Goal: Task Accomplishment & Management: Manage account settings

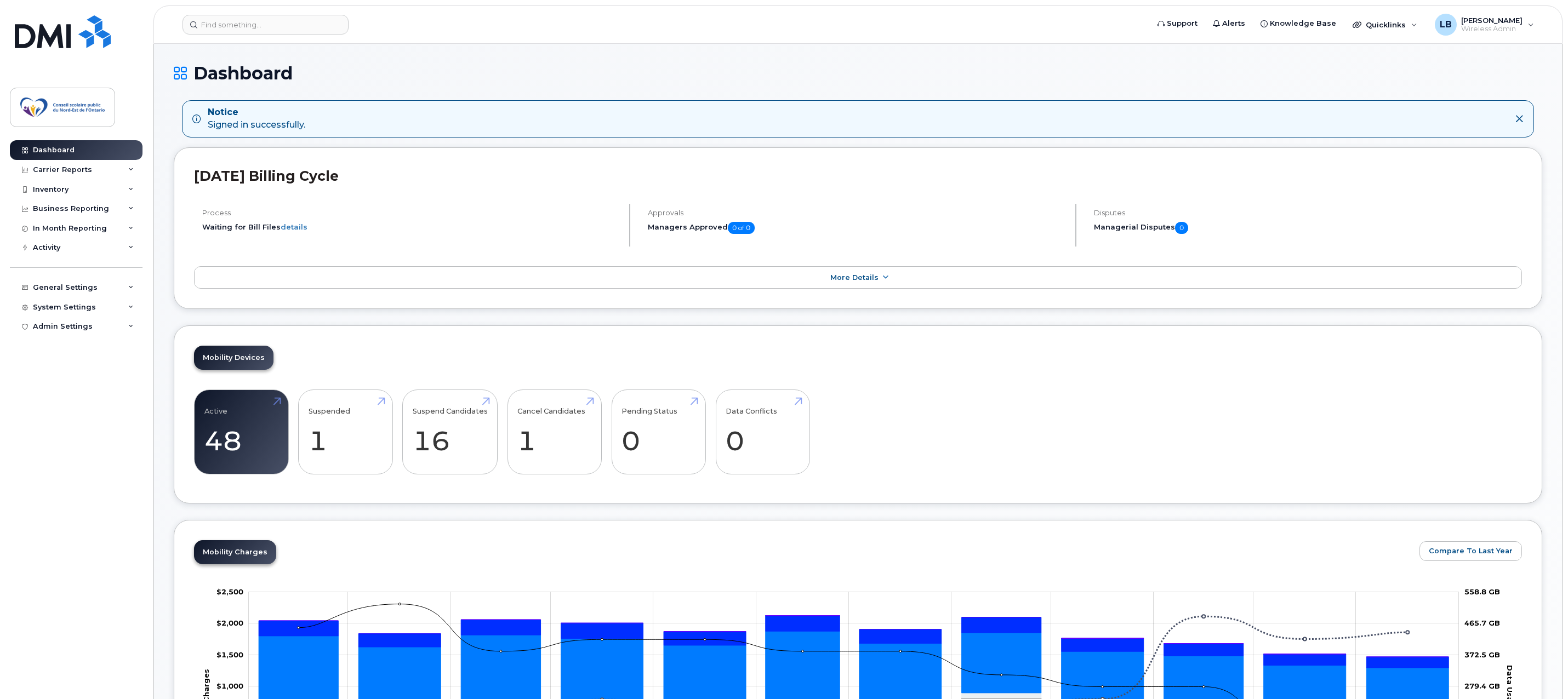
click at [1519, 118] on icon at bounding box center [1518, 119] width 9 height 9
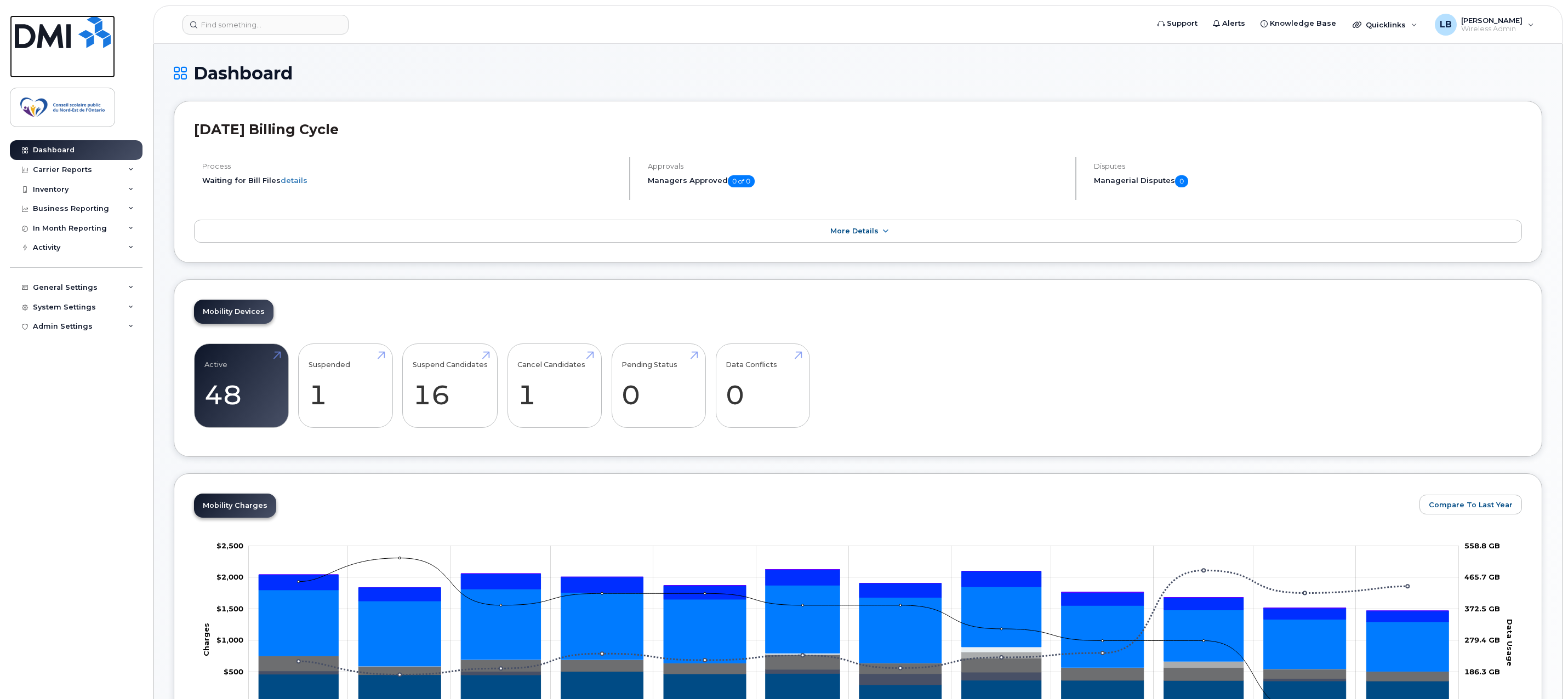
click at [34, 42] on img at bounding box center [63, 32] width 96 height 33
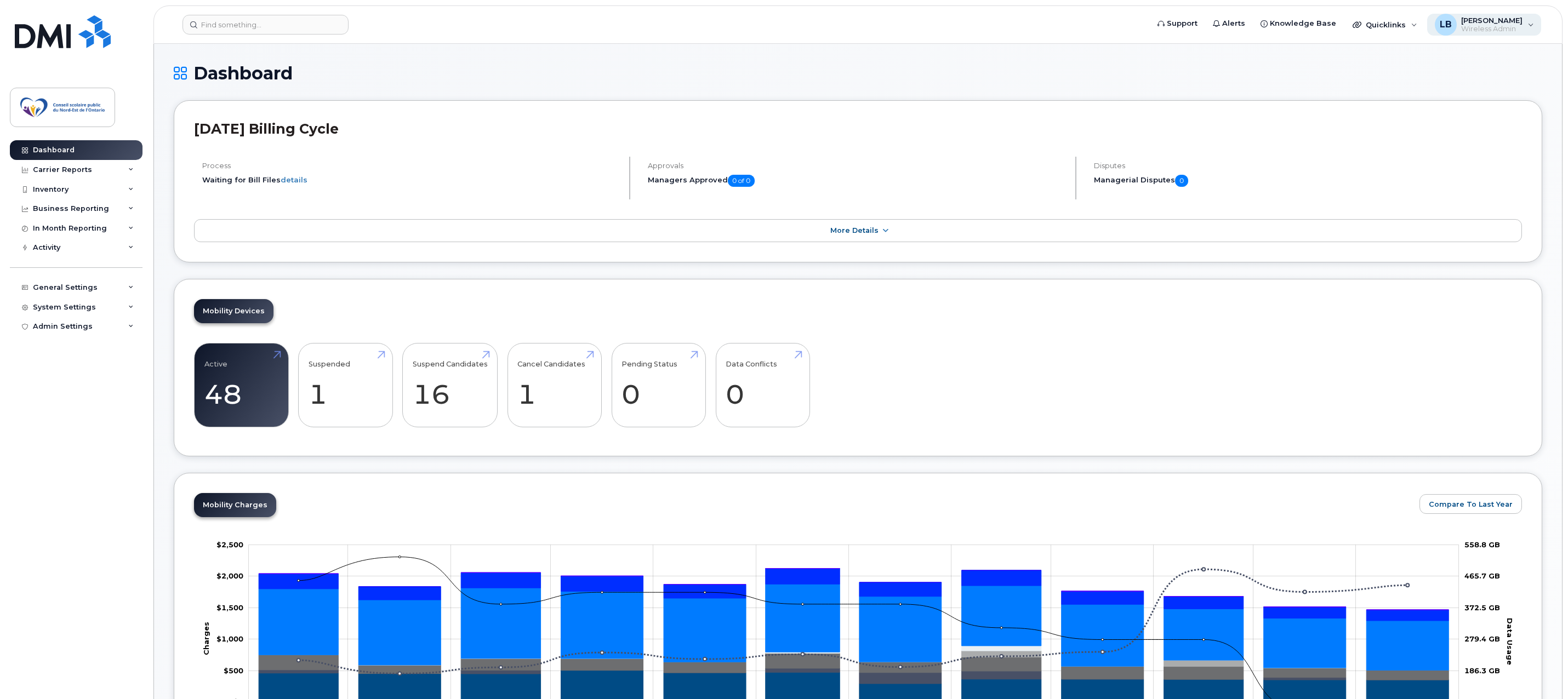
click at [1508, 27] on span "Wireless Admin" at bounding box center [1491, 29] width 61 height 9
click at [1273, 72] on h1 "Dashboard" at bounding box center [858, 73] width 1368 height 19
click at [62, 190] on div "Inventory" at bounding box center [50, 189] width 36 height 9
click at [67, 207] on div "Mobility Devices" at bounding box center [69, 209] width 62 height 10
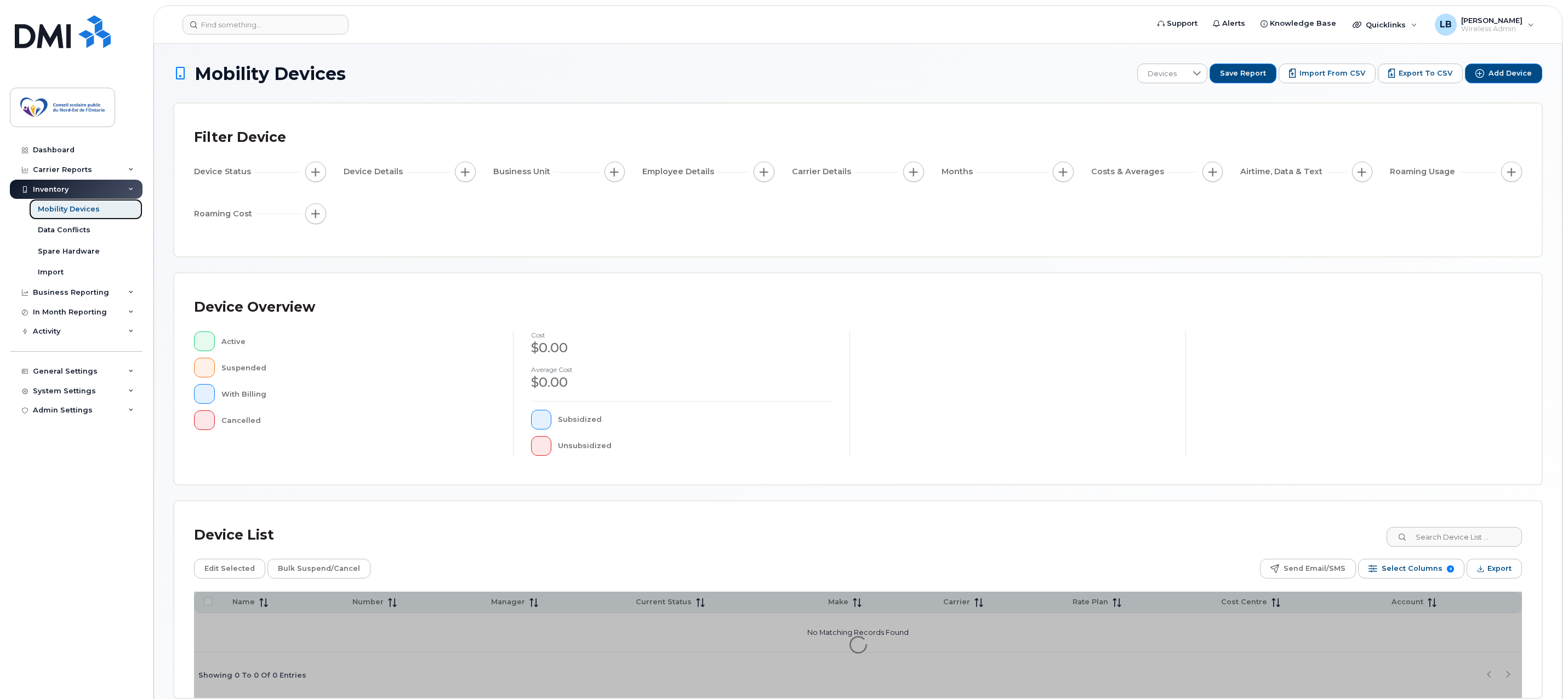
scroll to position [54, 0]
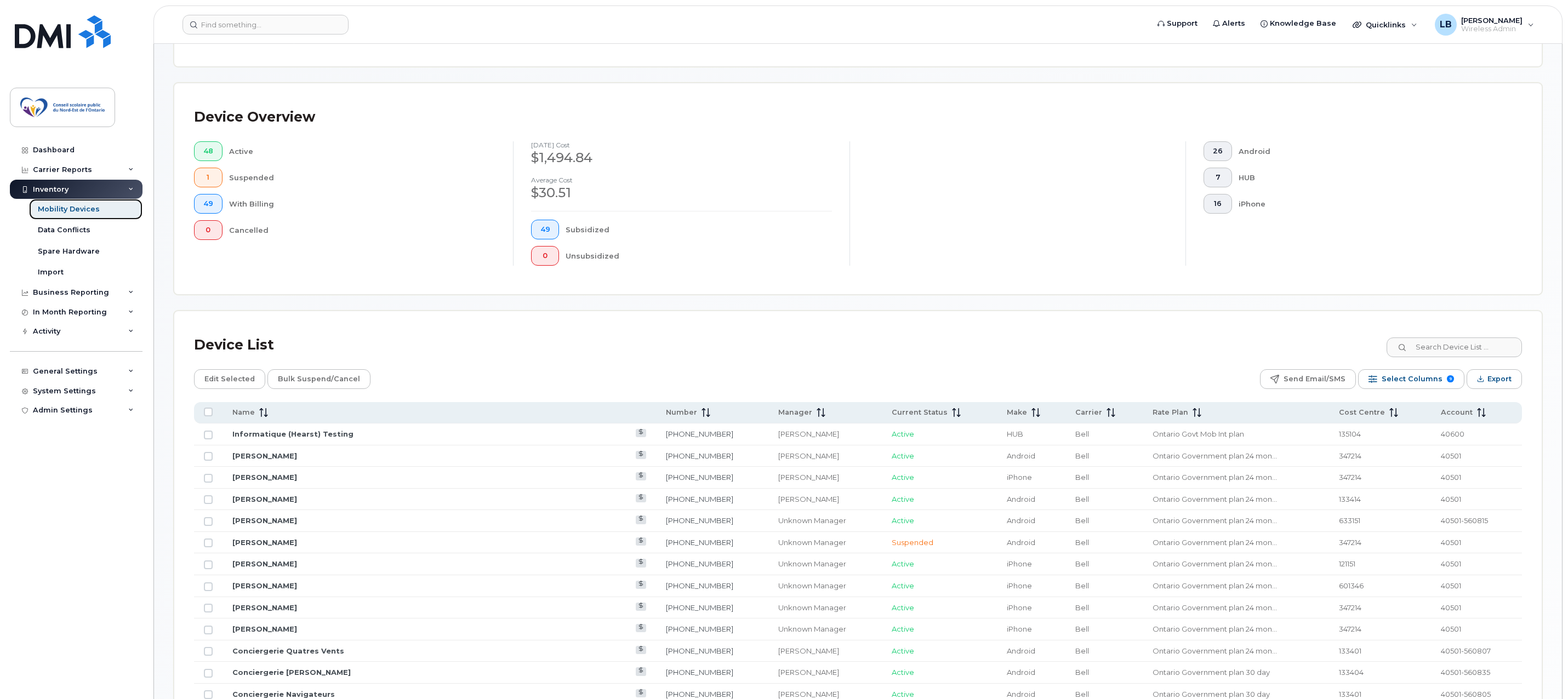
scroll to position [383, 0]
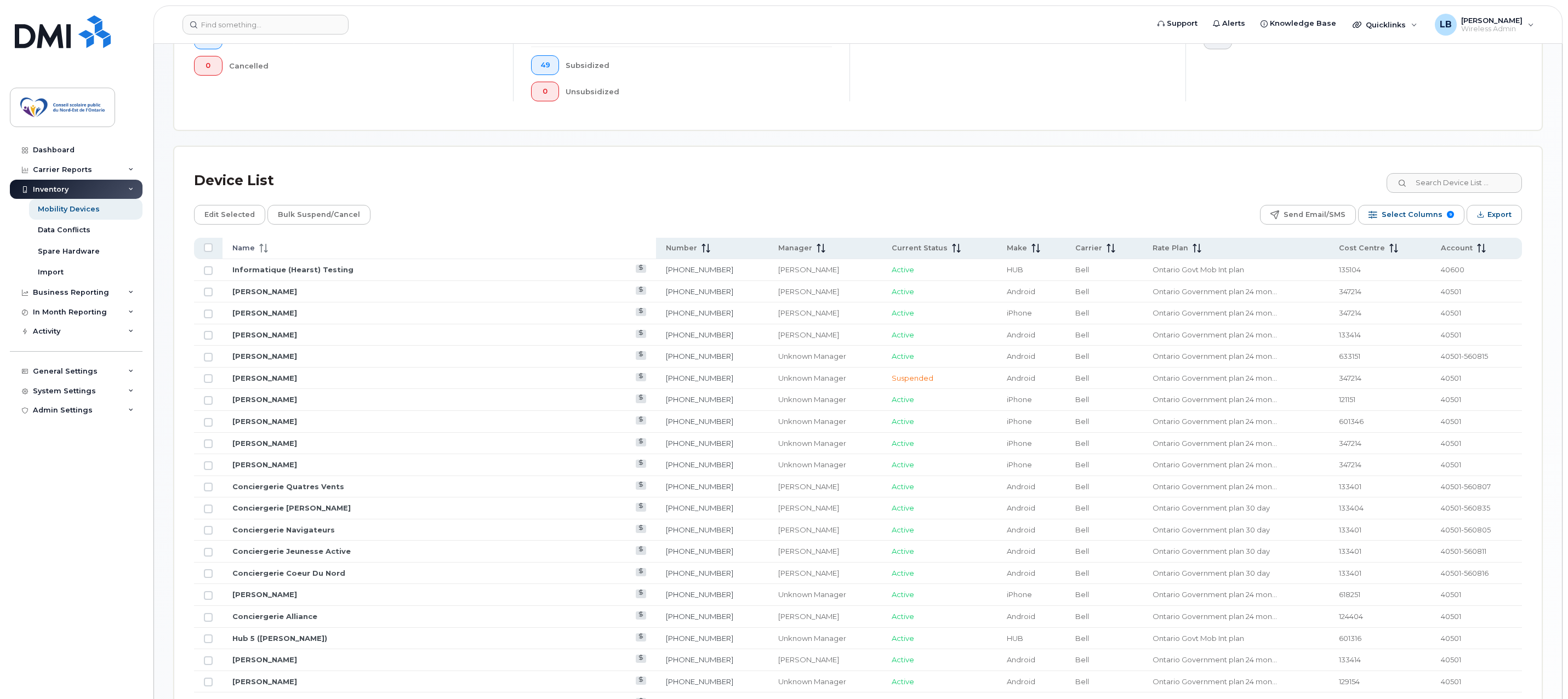
click at [248, 250] on span "Name" at bounding box center [243, 248] width 22 height 10
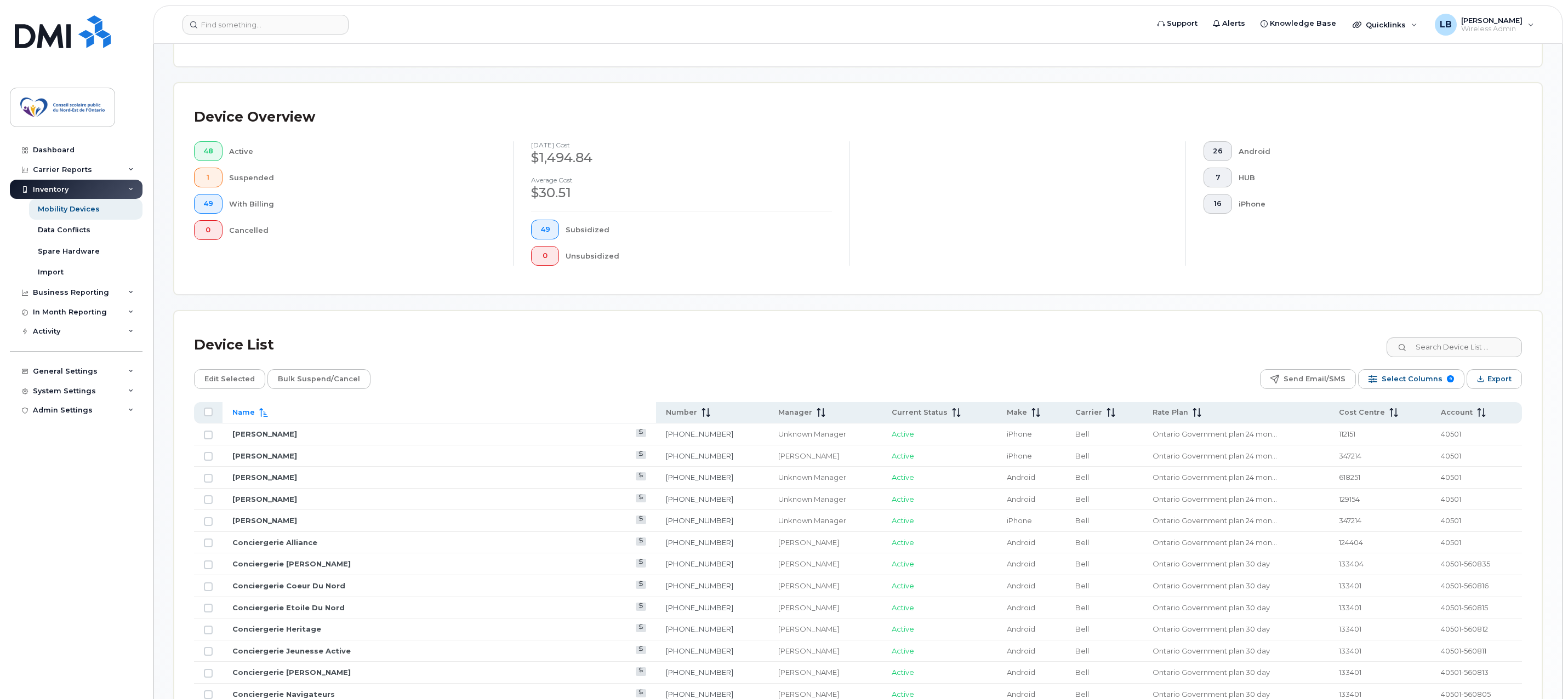
scroll to position [329, 0]
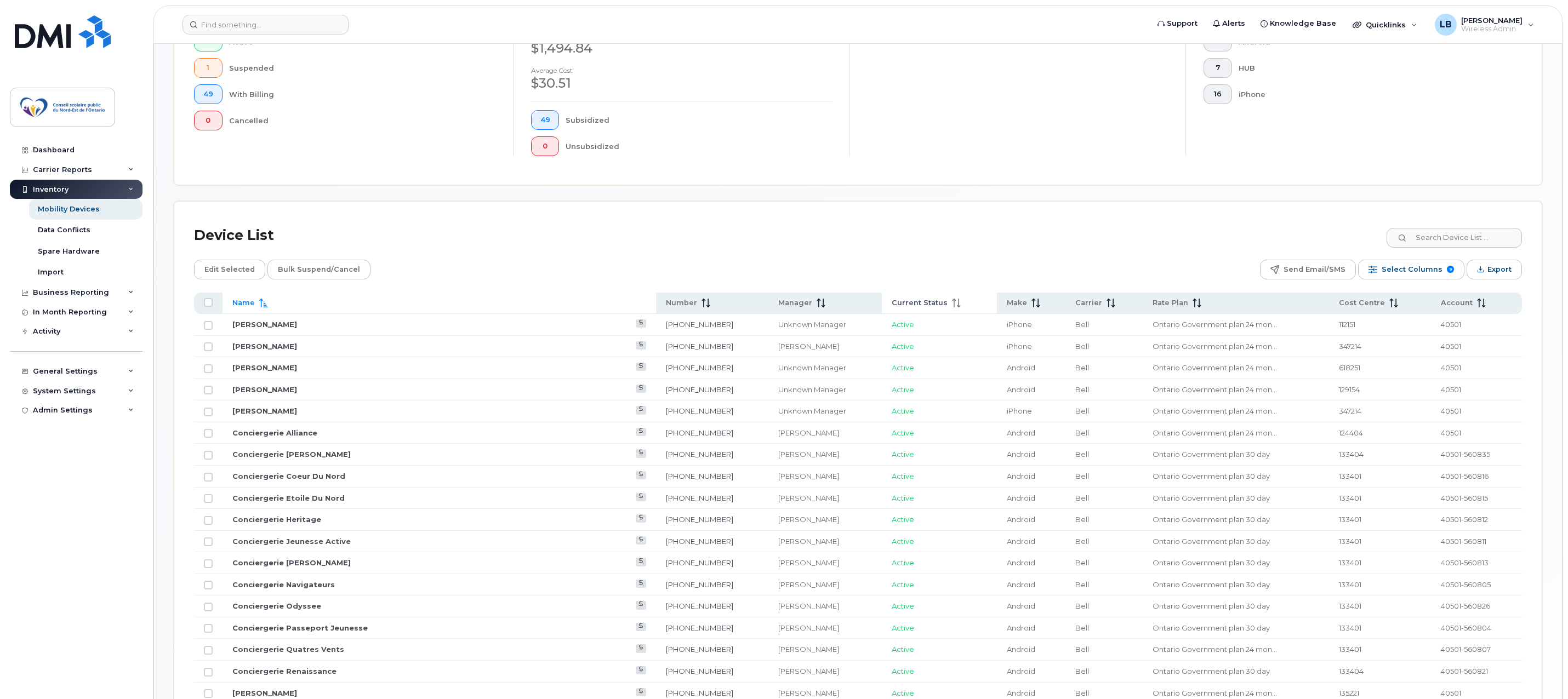
click at [892, 301] on span "Current Status" at bounding box center [920, 303] width 56 height 10
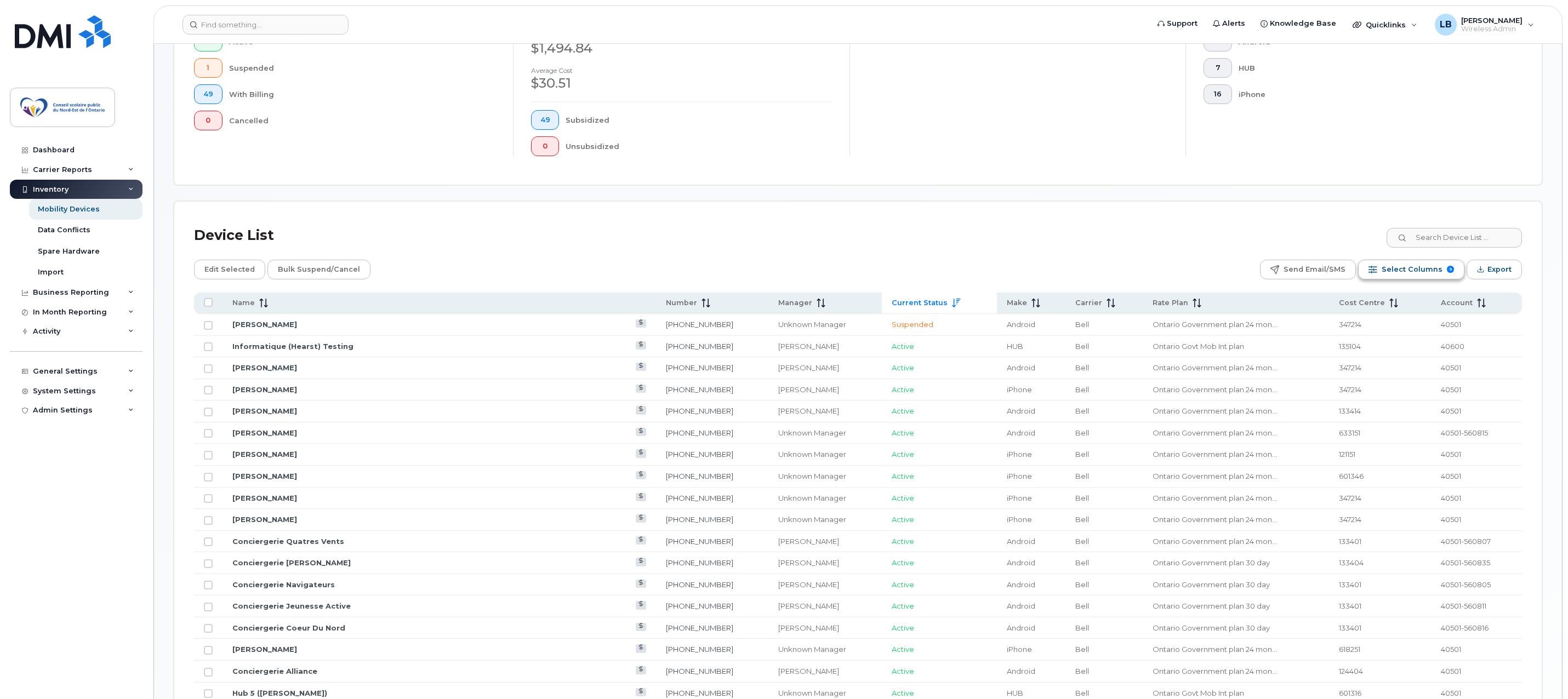
click at [1398, 270] on span "Select Columns" at bounding box center [1412, 269] width 61 height 16
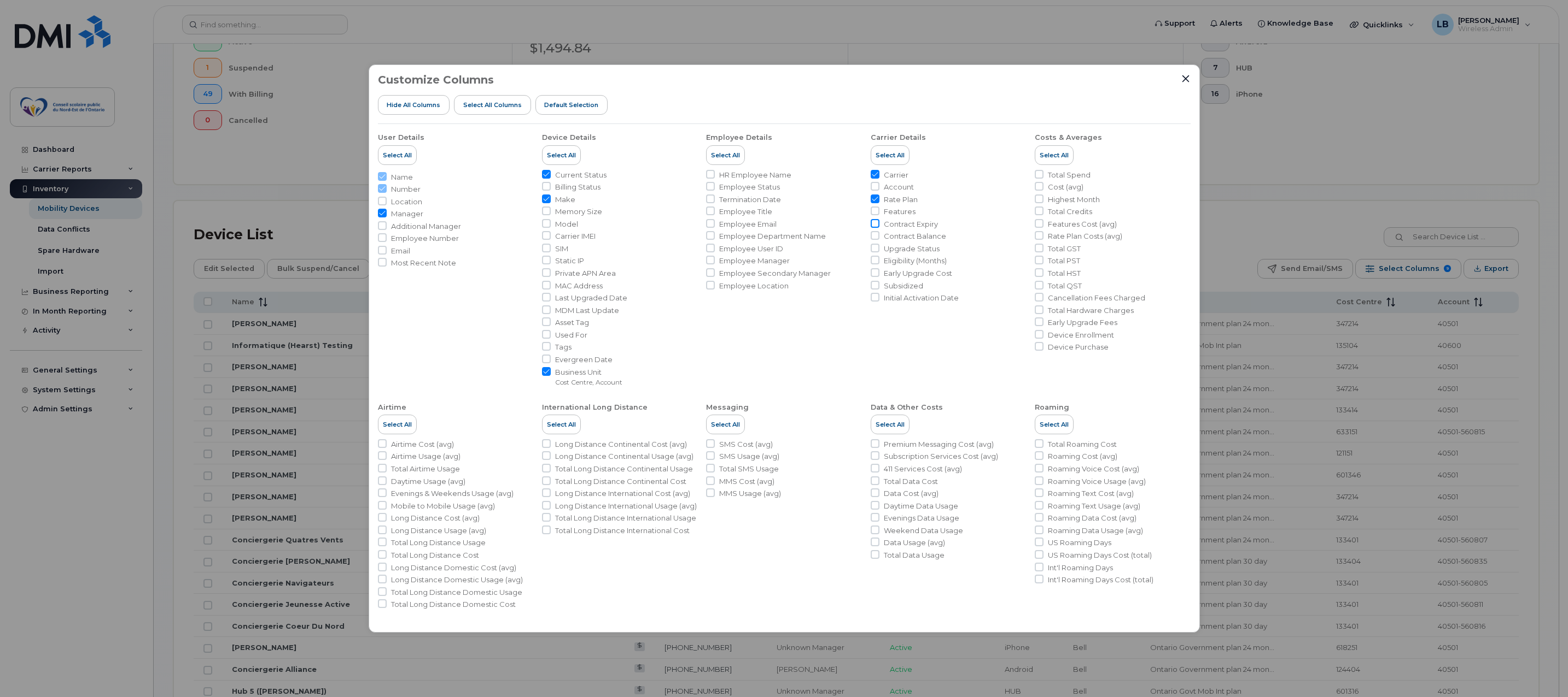
click at [876, 226] on input "Contract Expiry" at bounding box center [874, 223] width 9 height 8
checkbox input "true"
click at [1185, 80] on icon "Close" at bounding box center [1185, 79] width 7 height 7
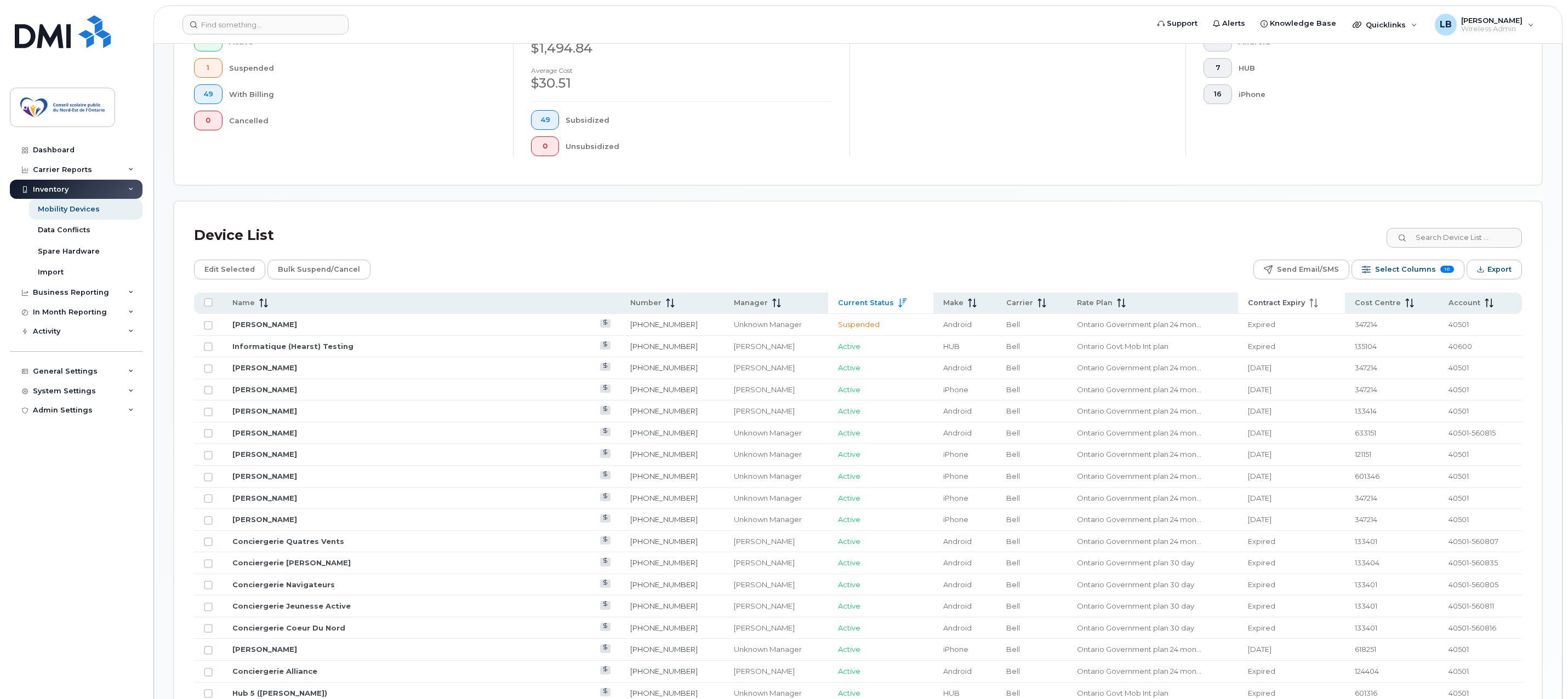
click at [1247, 304] on span "Contract Expiry" at bounding box center [1276, 303] width 57 height 10
click at [1247, 301] on span "Contract Expiry" at bounding box center [1276, 303] width 57 height 10
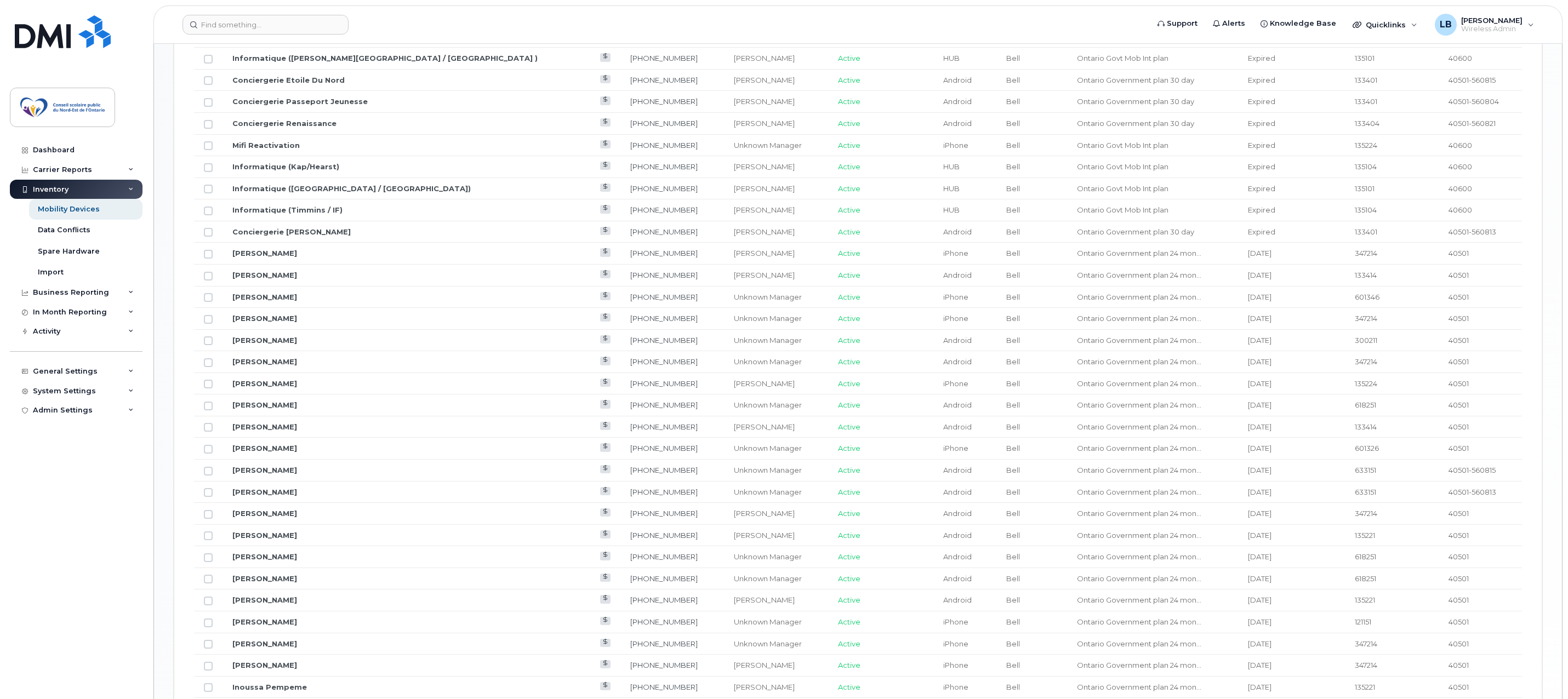
scroll to position [1106, 0]
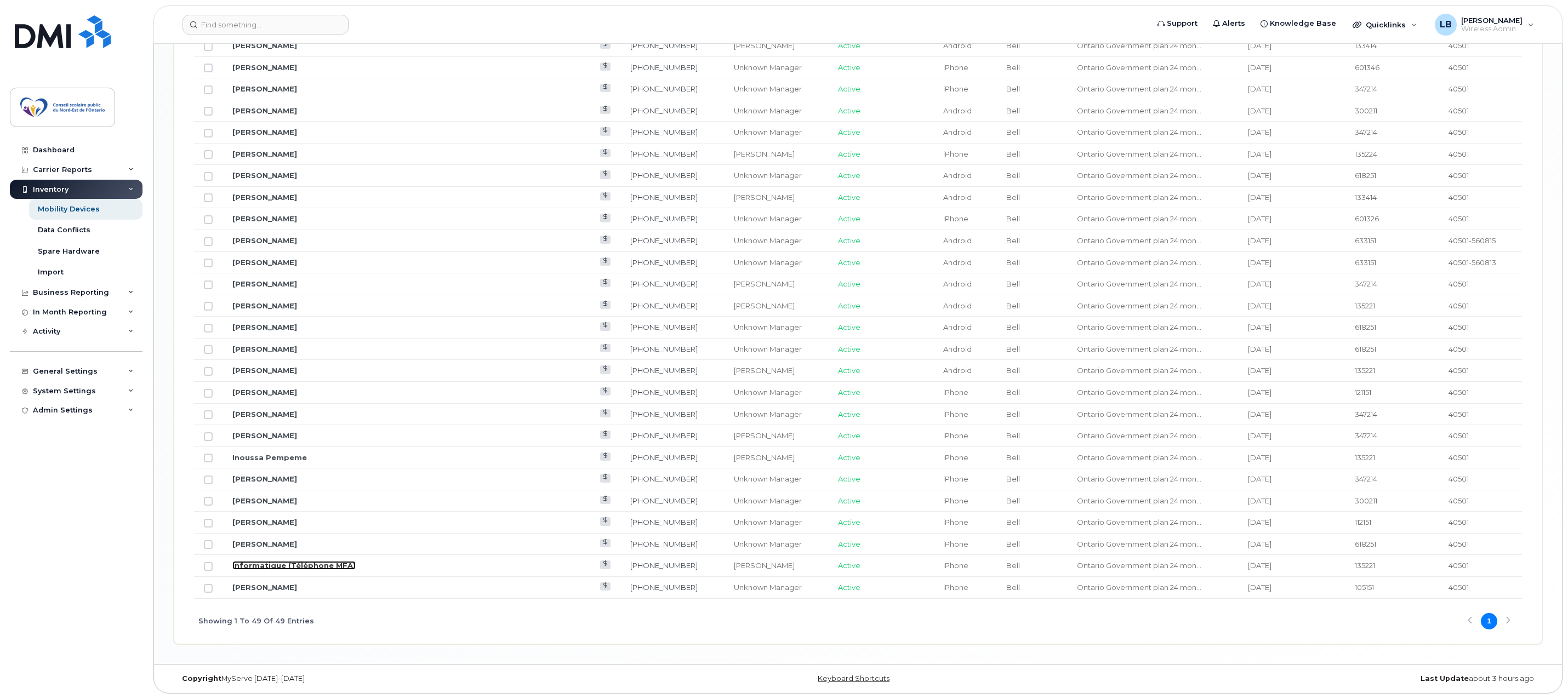
click at [279, 566] on link "Informatique (Téléphone MFA)" at bounding box center [294, 565] width 123 height 9
click at [262, 546] on link "[PERSON_NAME]" at bounding box center [264, 544] width 64 height 9
click at [297, 584] on link "Jasmine Lamothe-Thornton" at bounding box center [264, 587] width 64 height 9
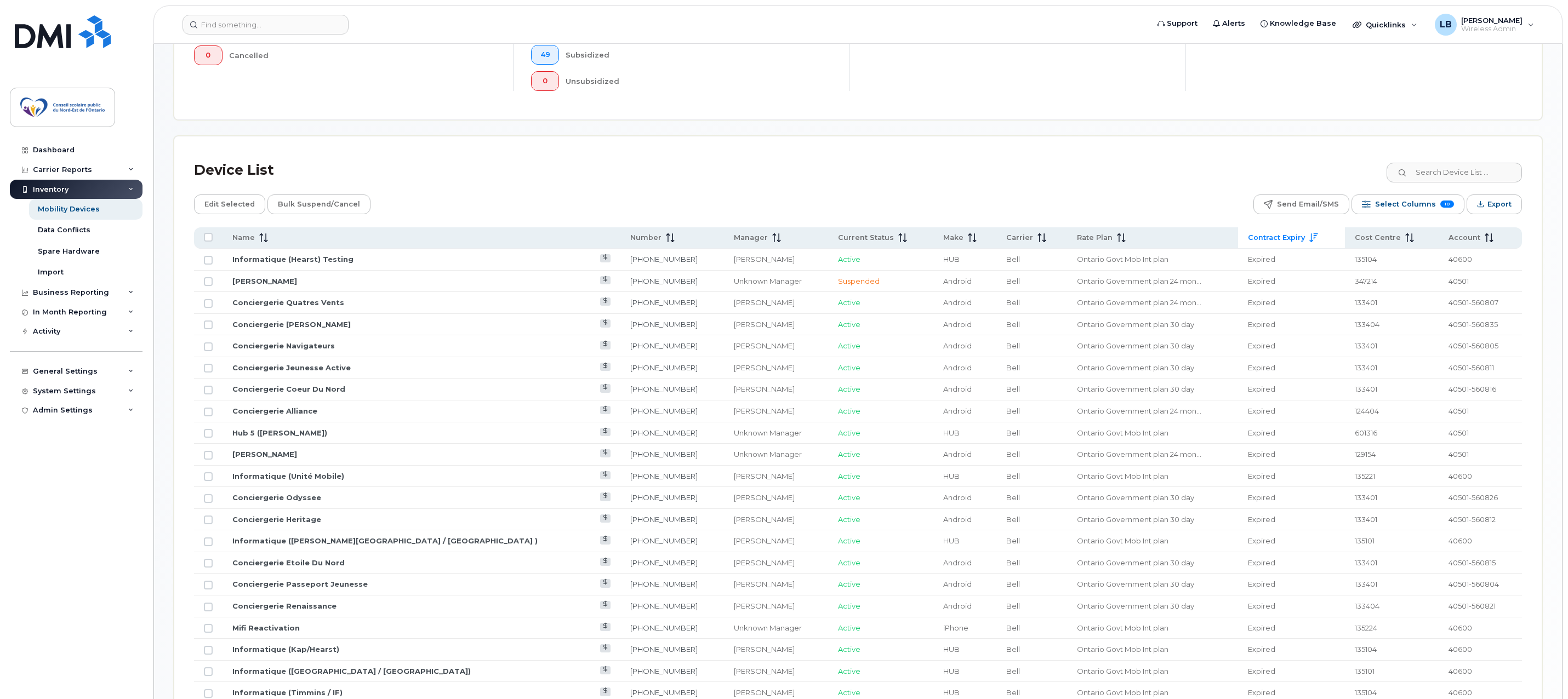
scroll to position [503, 0]
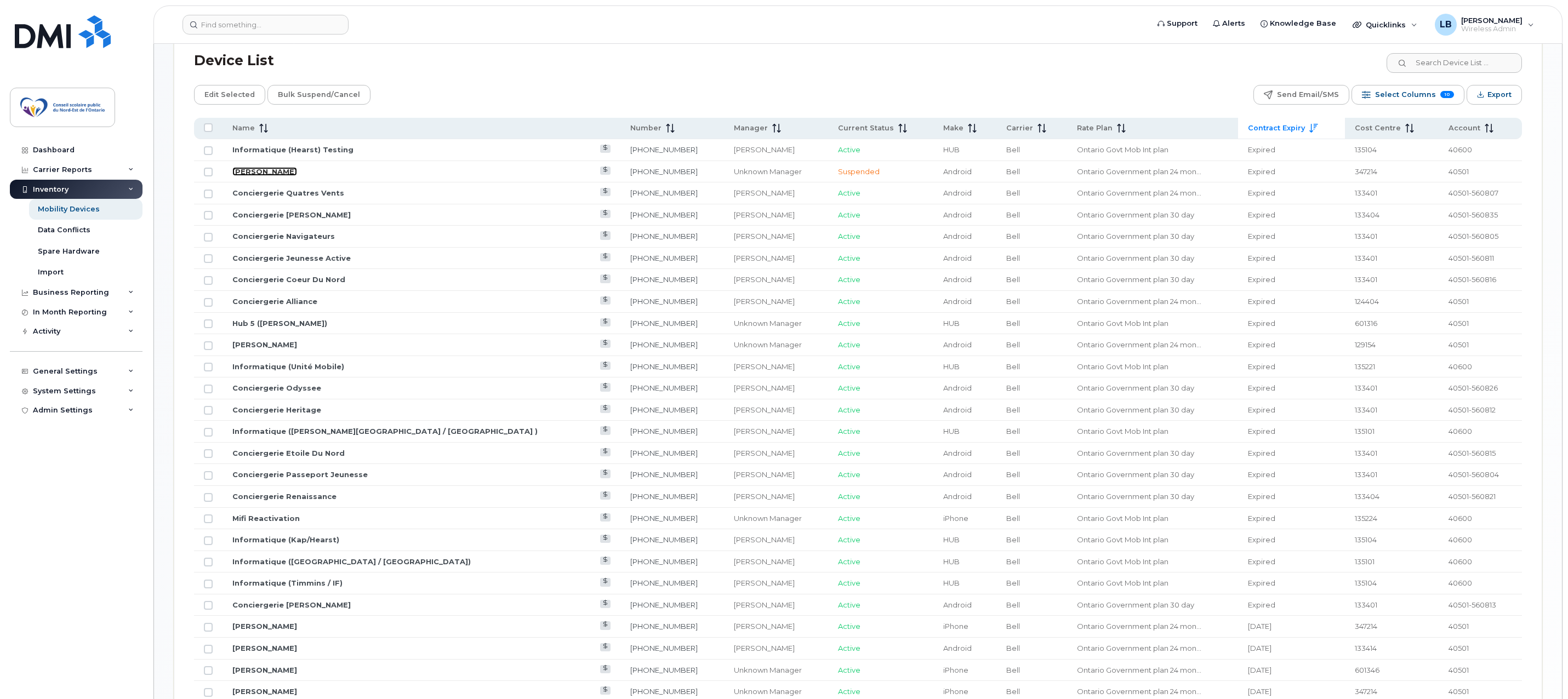
click at [250, 171] on link "Joelle Burnett" at bounding box center [264, 171] width 64 height 9
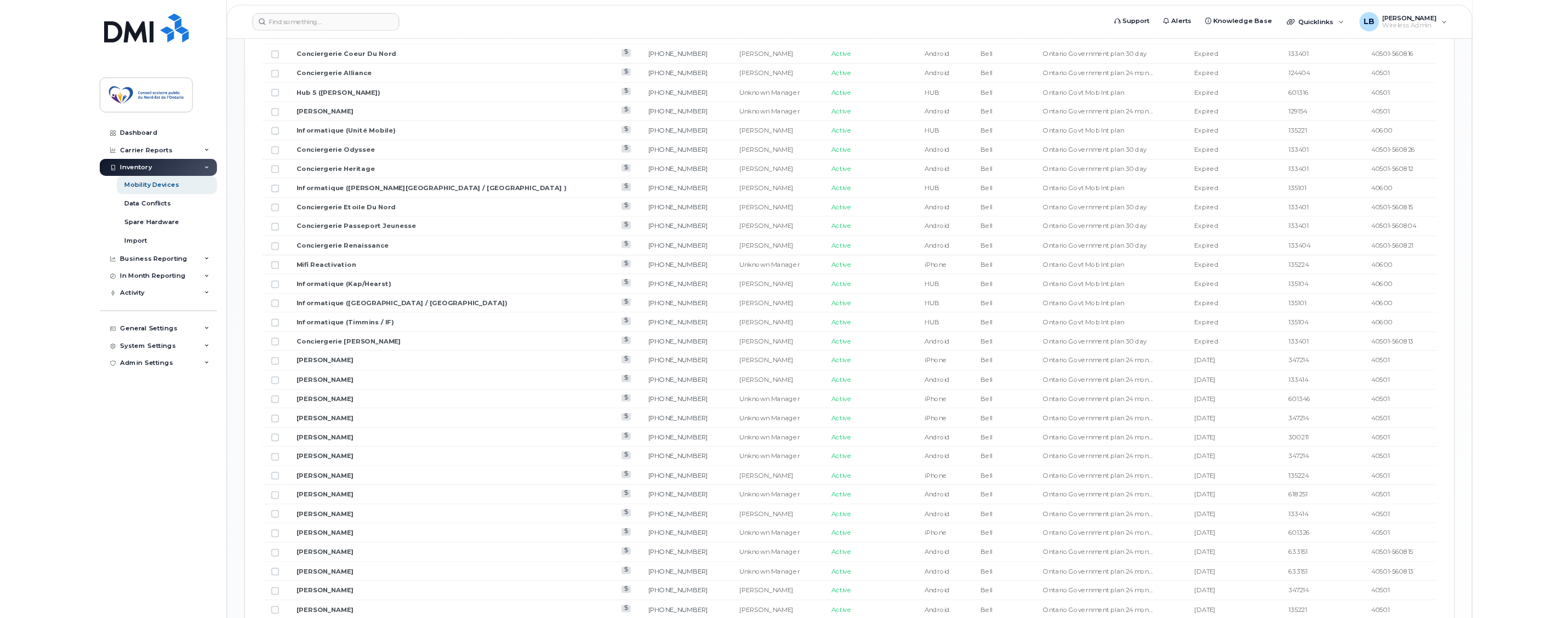
scroll to position [1105, 0]
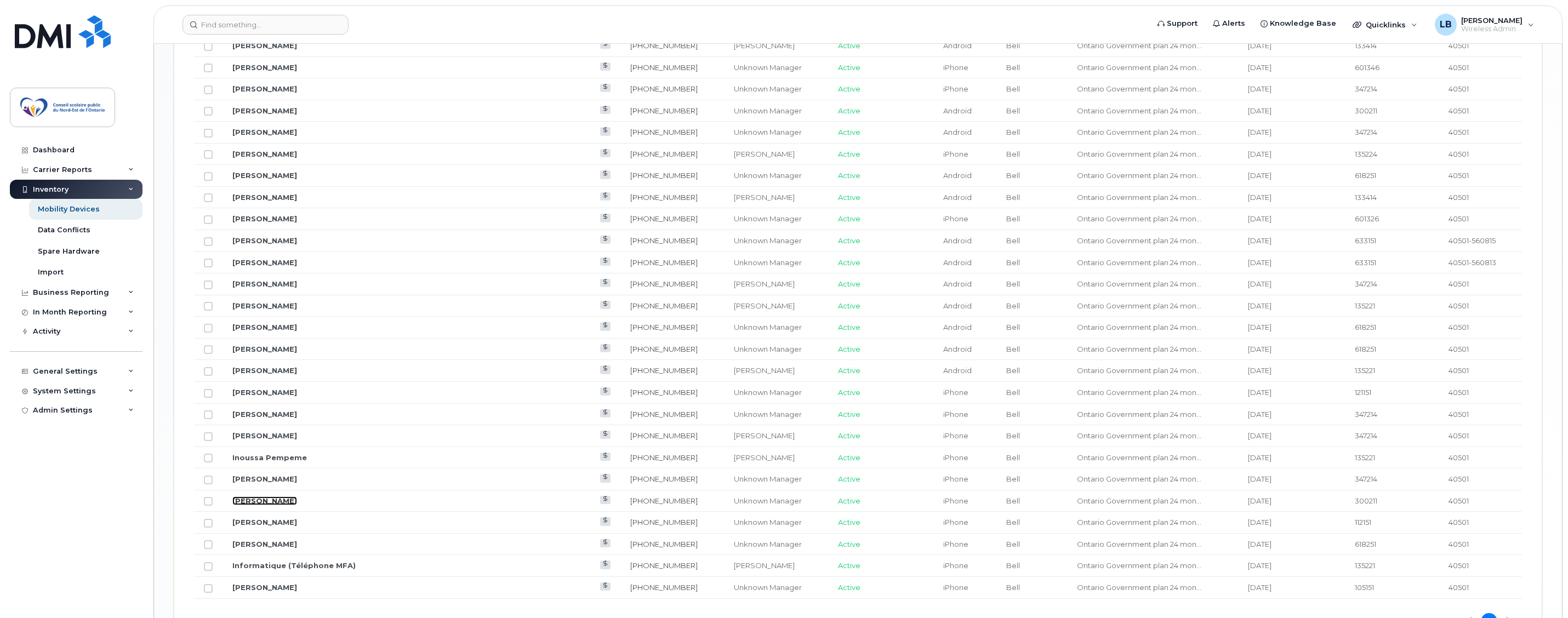
click at [253, 502] on link "Nicole Raymond" at bounding box center [264, 500] width 64 height 9
click at [240, 153] on link "David Boucher" at bounding box center [264, 153] width 64 height 9
click at [265, 427] on link "Daniel Deschene" at bounding box center [264, 424] width 64 height 9
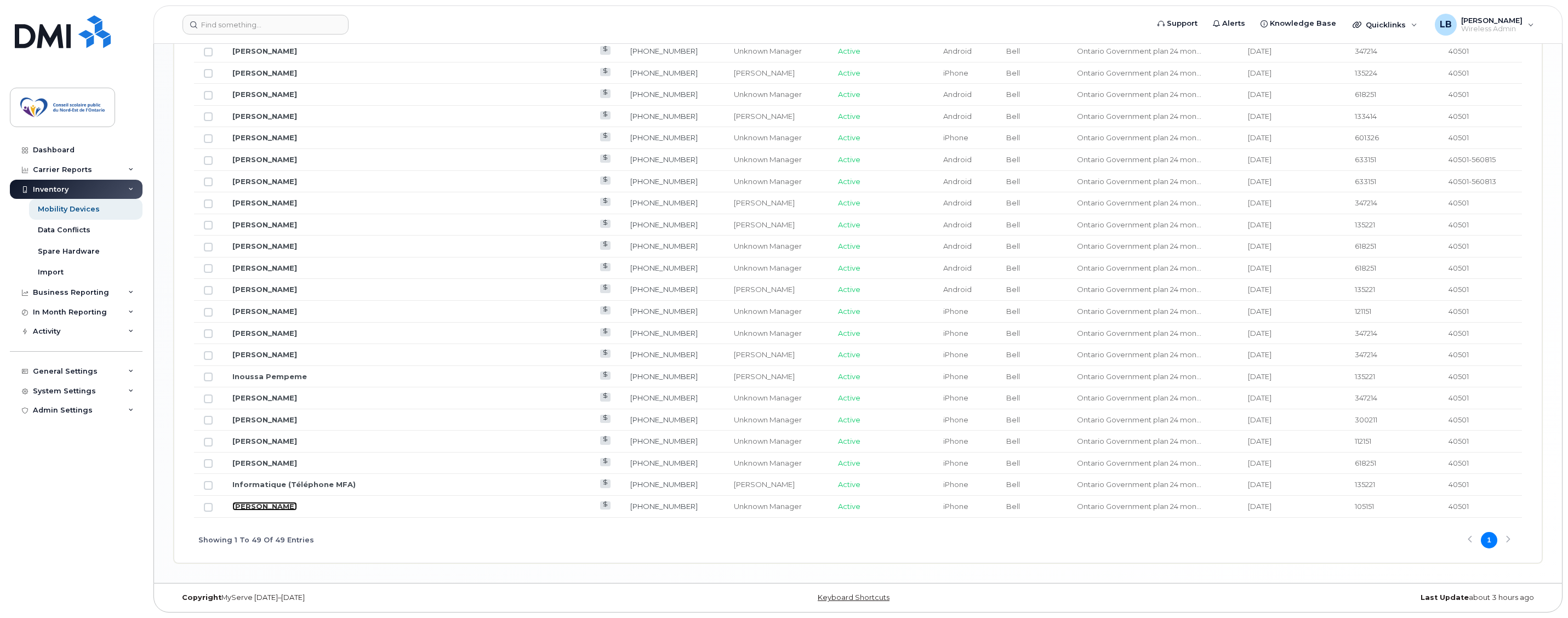
click at [273, 504] on link "Jasmine Lamothe-Thornton" at bounding box center [264, 506] width 64 height 9
click at [304, 479] on td "Informatique (Téléphone MFA)" at bounding box center [421, 485] width 397 height 22
click at [304, 487] on link "Informatique (Téléphone MFA)" at bounding box center [294, 484] width 123 height 9
click at [259, 461] on link "[PERSON_NAME]" at bounding box center [264, 462] width 64 height 9
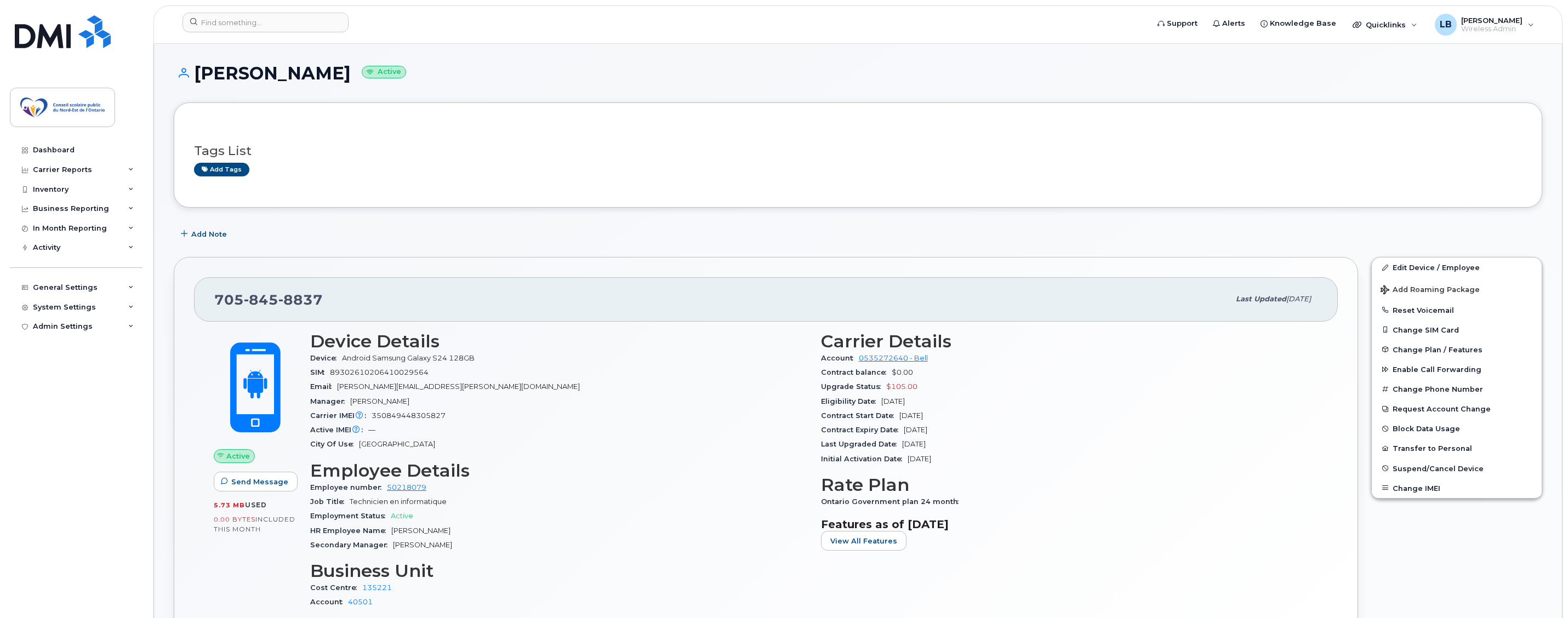
scroll to position [164, 0]
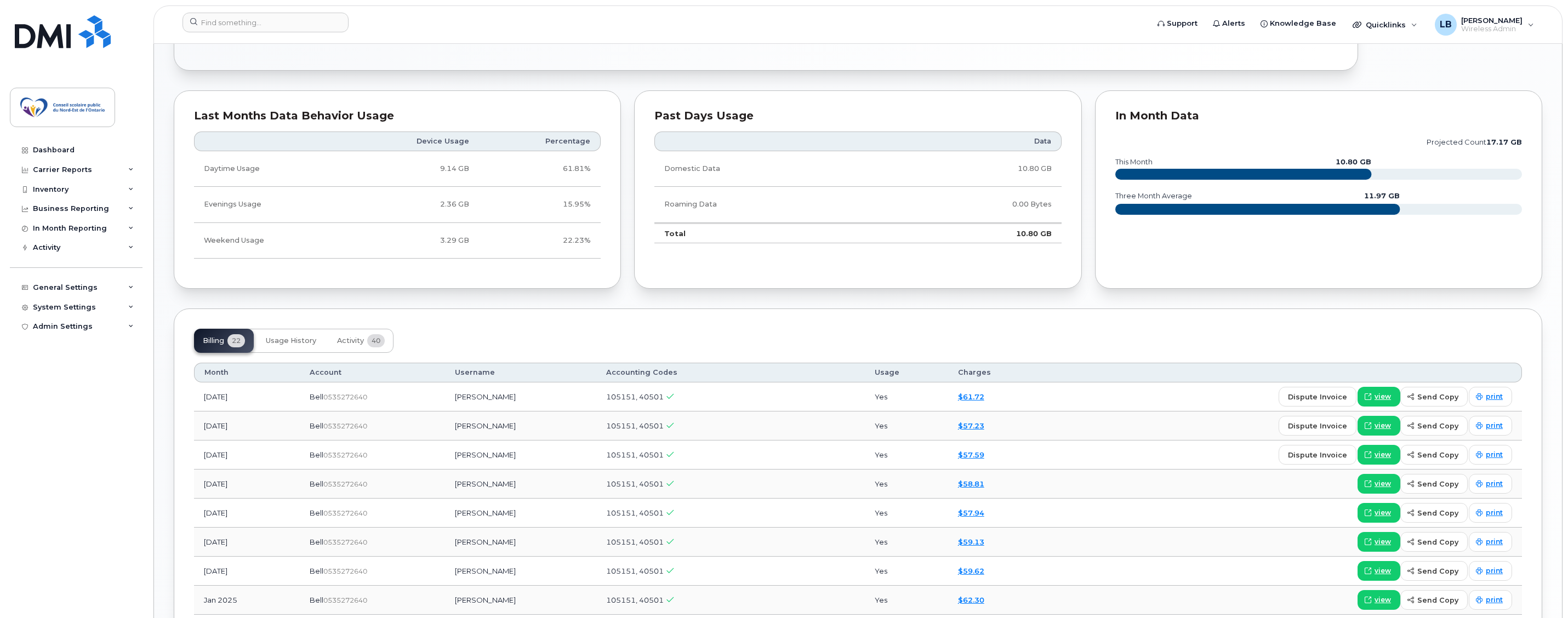
scroll to position [767, 0]
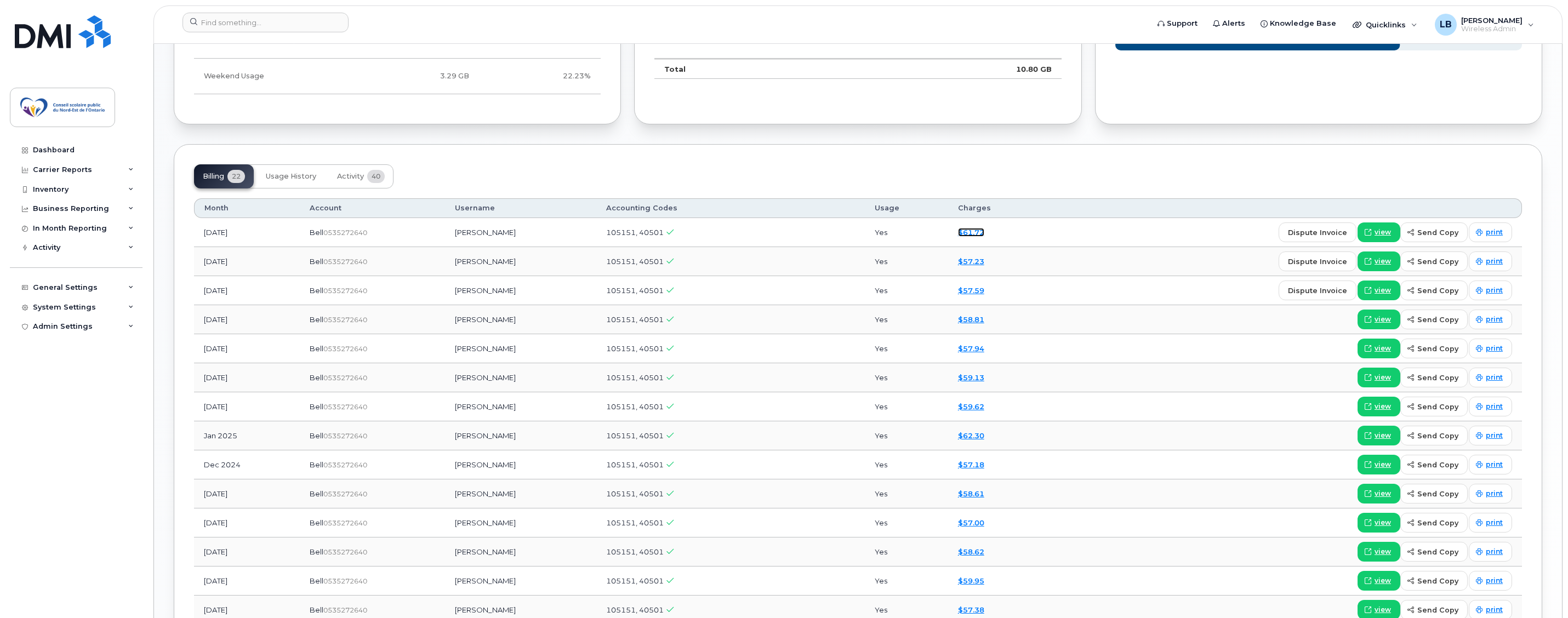
click at [984, 233] on link "$61.72" at bounding box center [971, 232] width 26 height 9
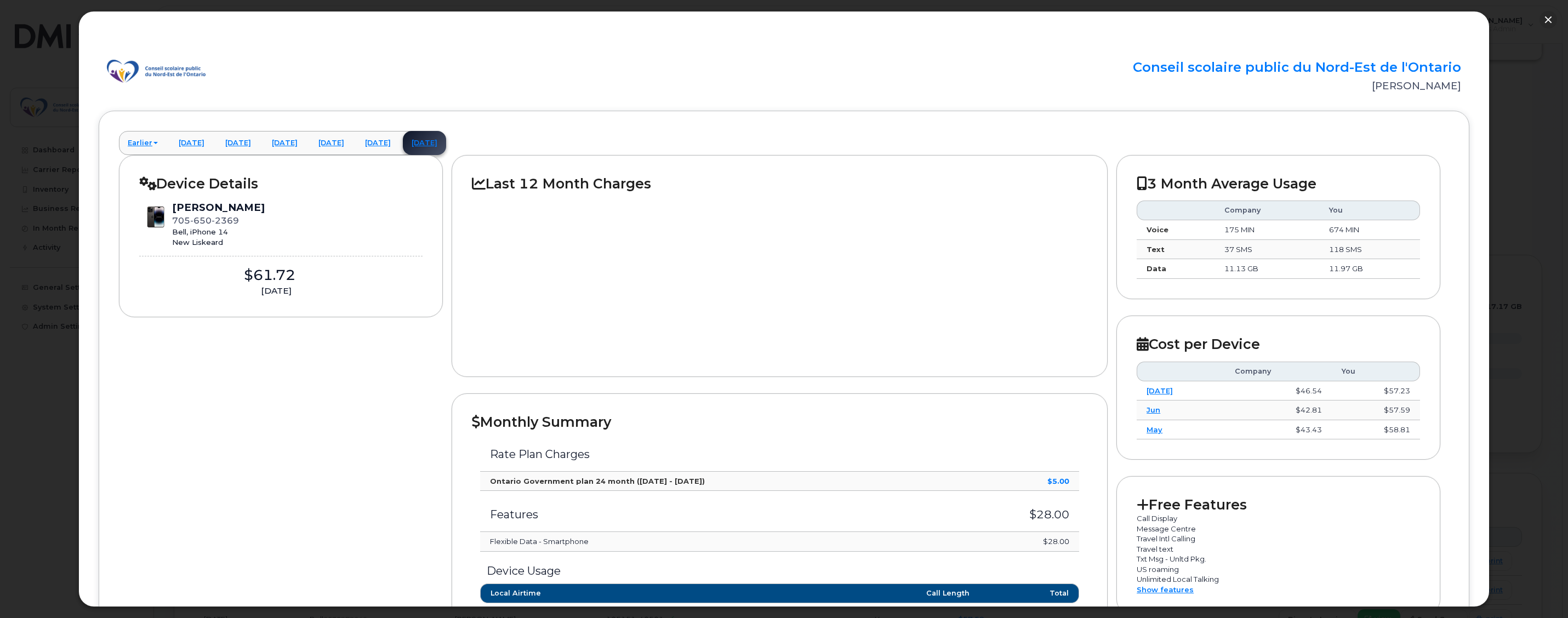
scroll to position [274, 0]
click at [1549, 19] on button "button" at bounding box center [1548, 19] width 18 height 18
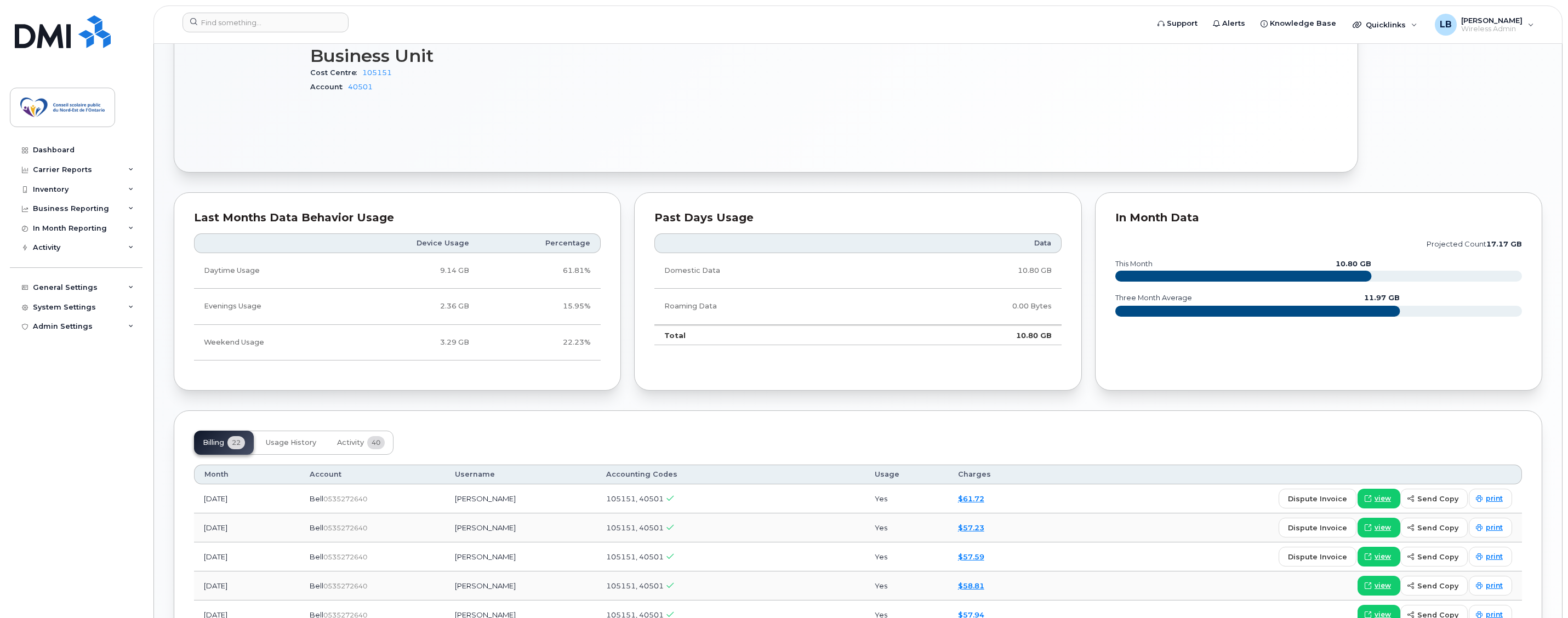
scroll to position [63, 0]
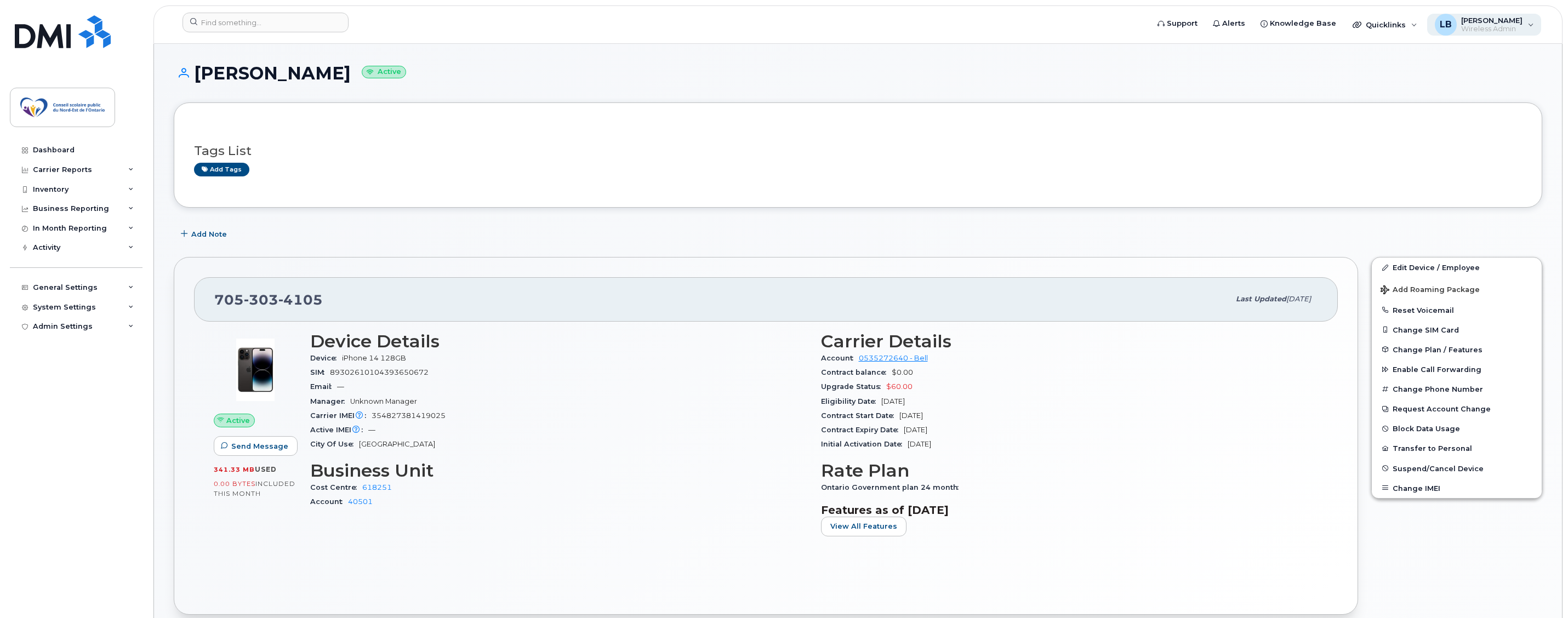
click at [1492, 29] on span "Wireless Admin" at bounding box center [1491, 29] width 61 height 9
click at [1401, 112] on div "Sign out" at bounding box center [1461, 108] width 158 height 20
